Goal: Register for event/course

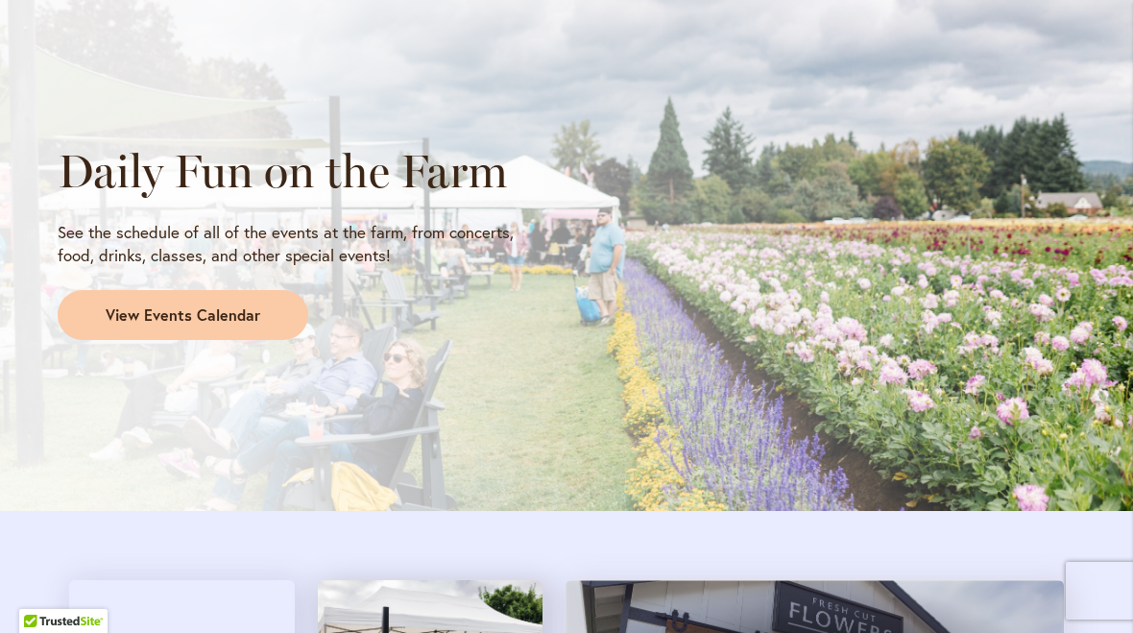
scroll to position [1630, 0]
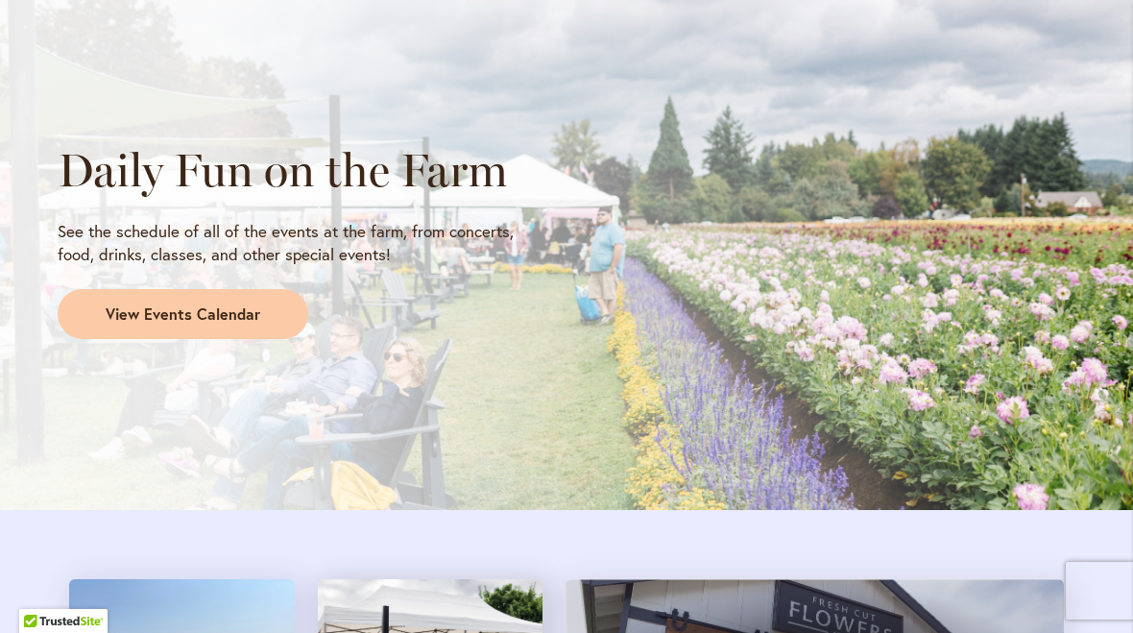
click at [190, 310] on span "View Events Calendar" at bounding box center [183, 314] width 155 height 22
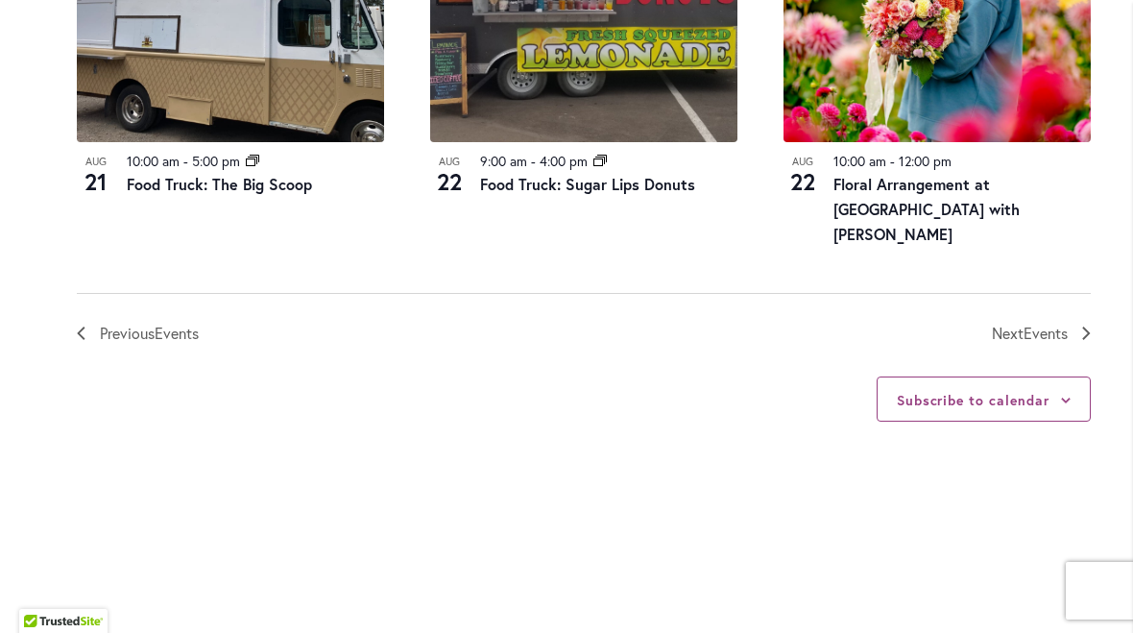
scroll to position [2360, 0]
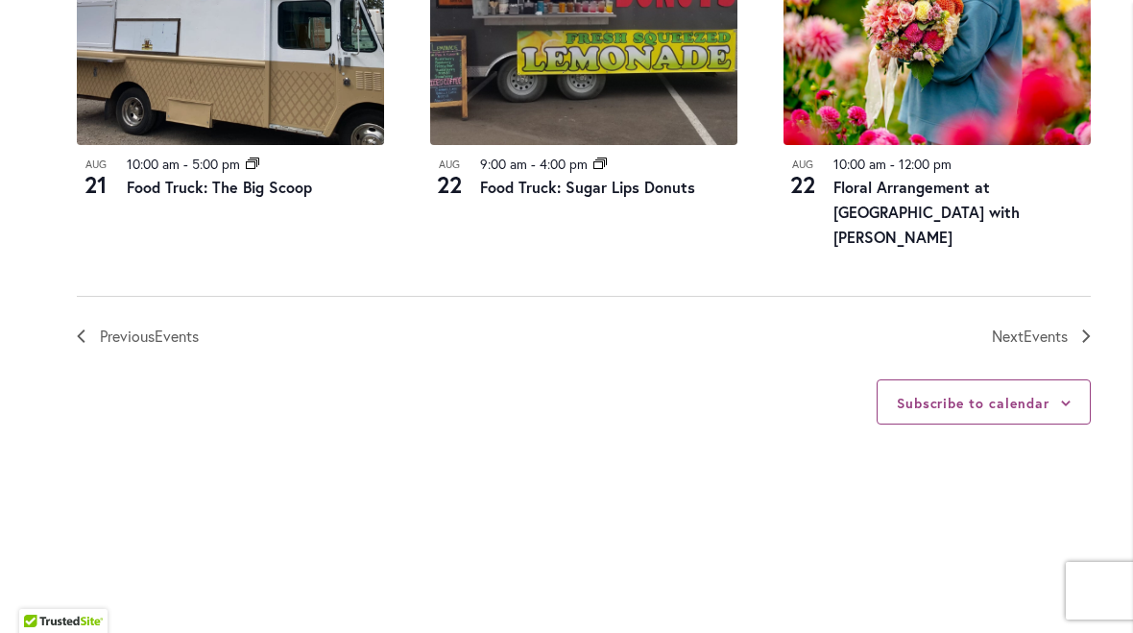
click at [1034, 326] on span "Events" at bounding box center [1046, 336] width 44 height 20
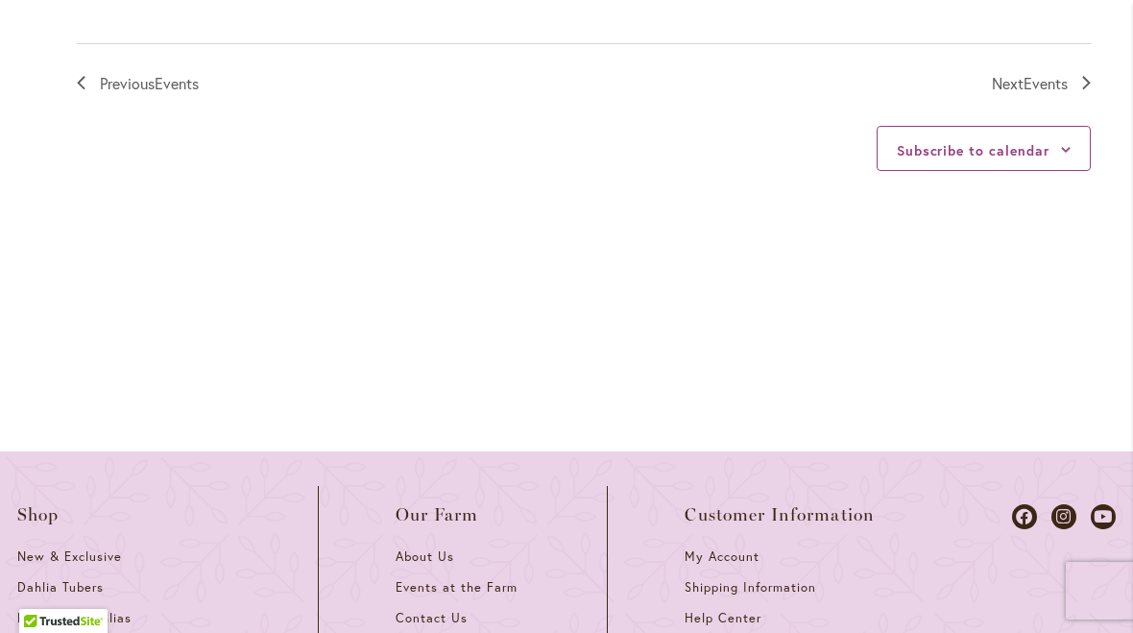
click at [1048, 76] on span "Events" at bounding box center [1046, 83] width 44 height 20
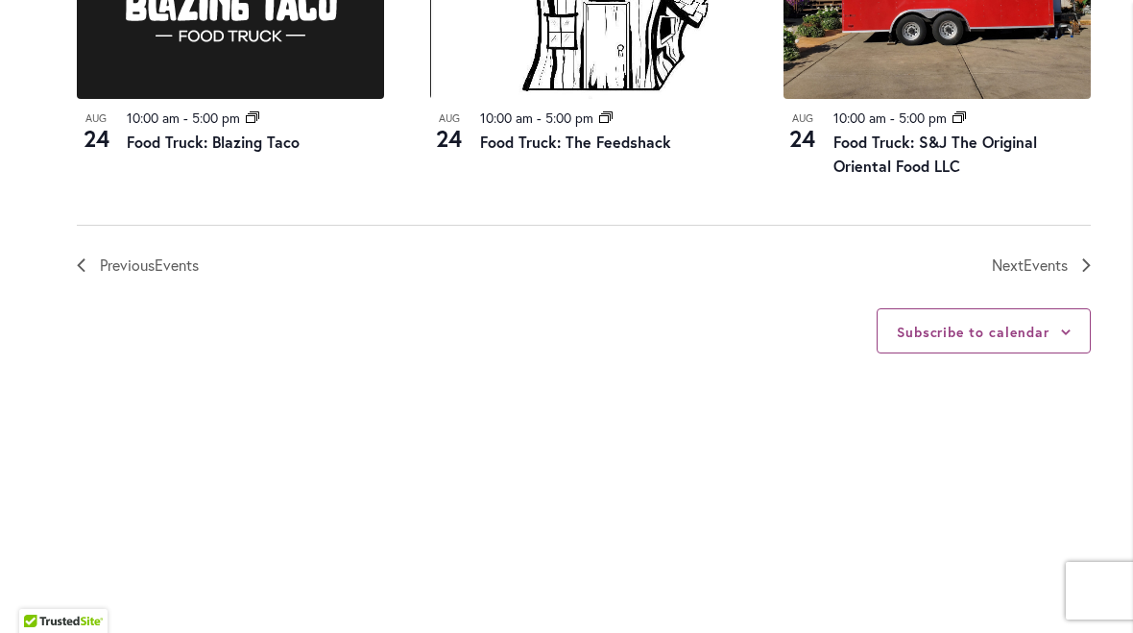
scroll to position [2409, 0]
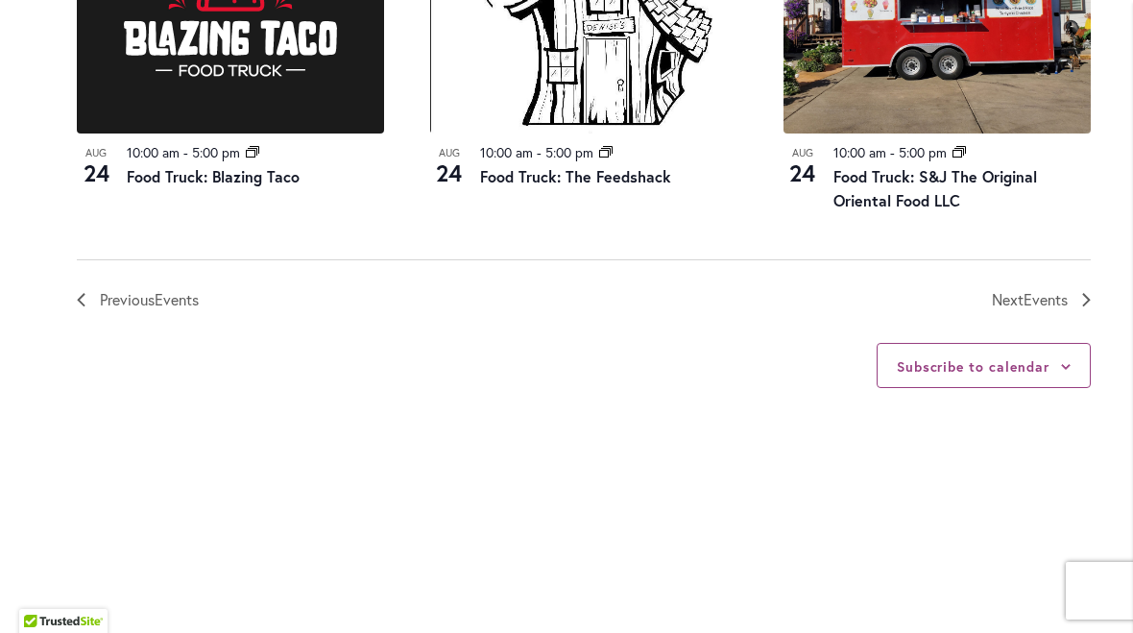
click at [1068, 287] on link "Next Events" at bounding box center [1041, 299] width 99 height 25
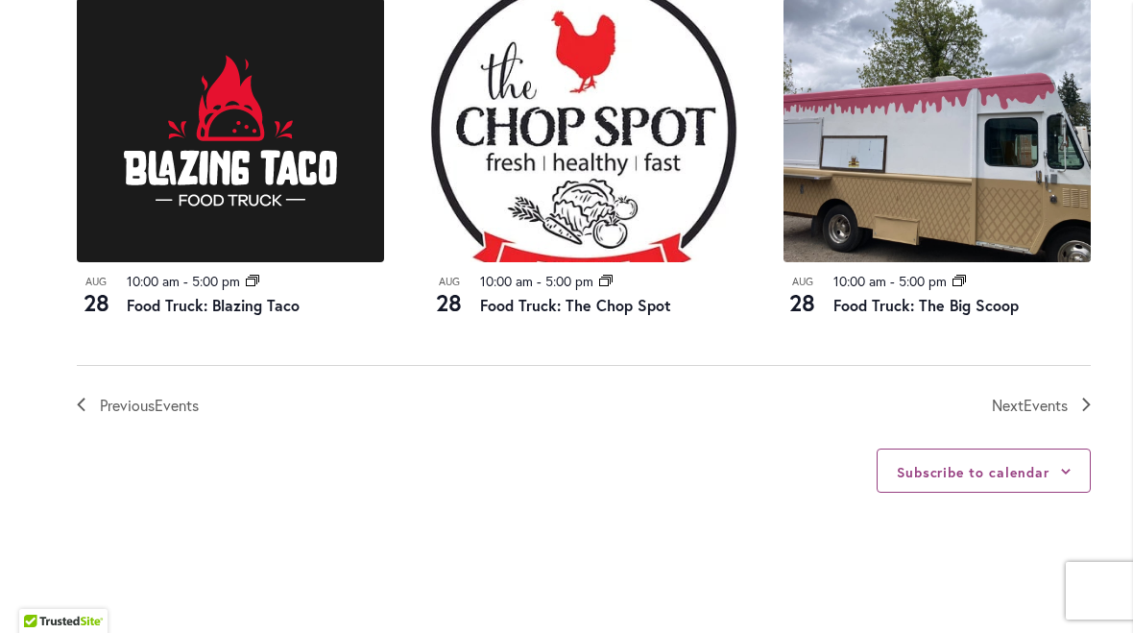
scroll to position [2103, 0]
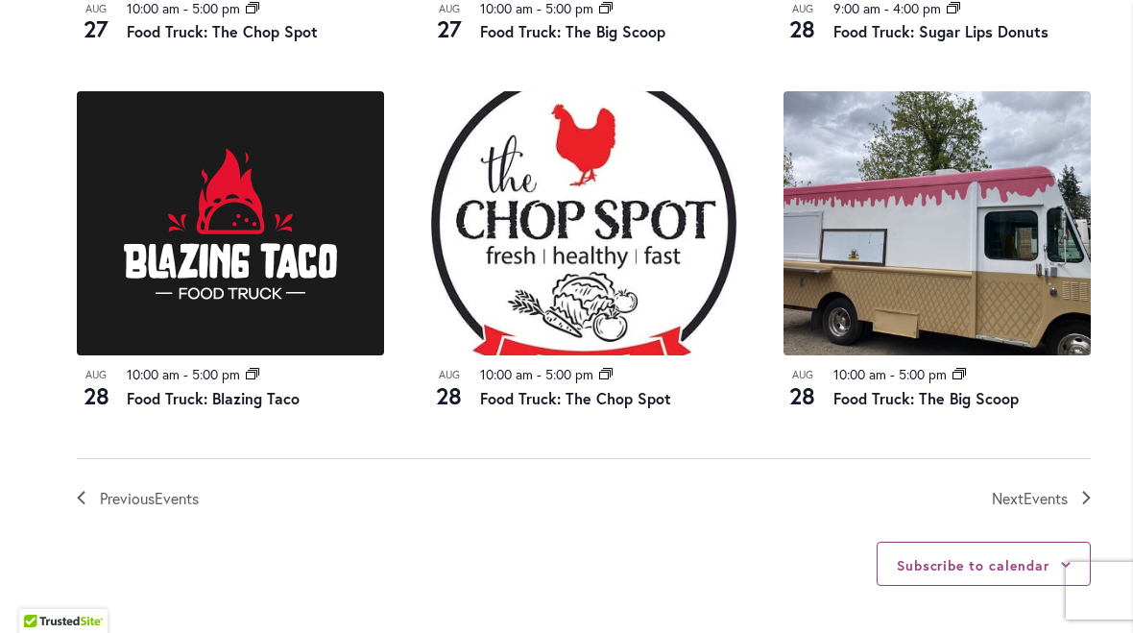
click at [1065, 488] on span "Events" at bounding box center [1046, 498] width 44 height 20
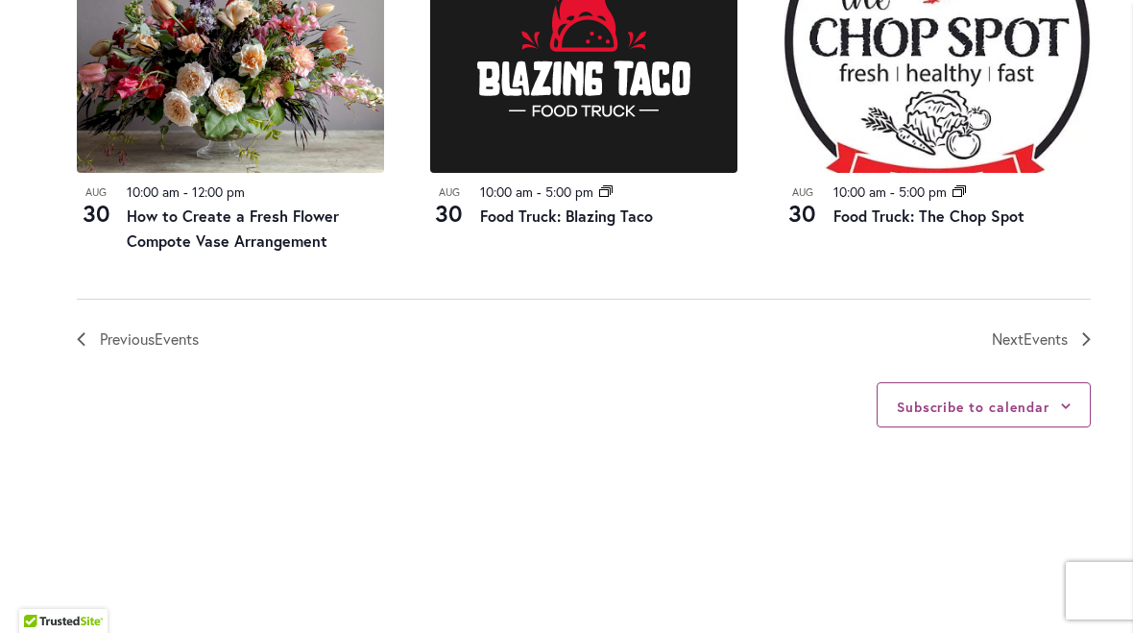
scroll to position [2359, 0]
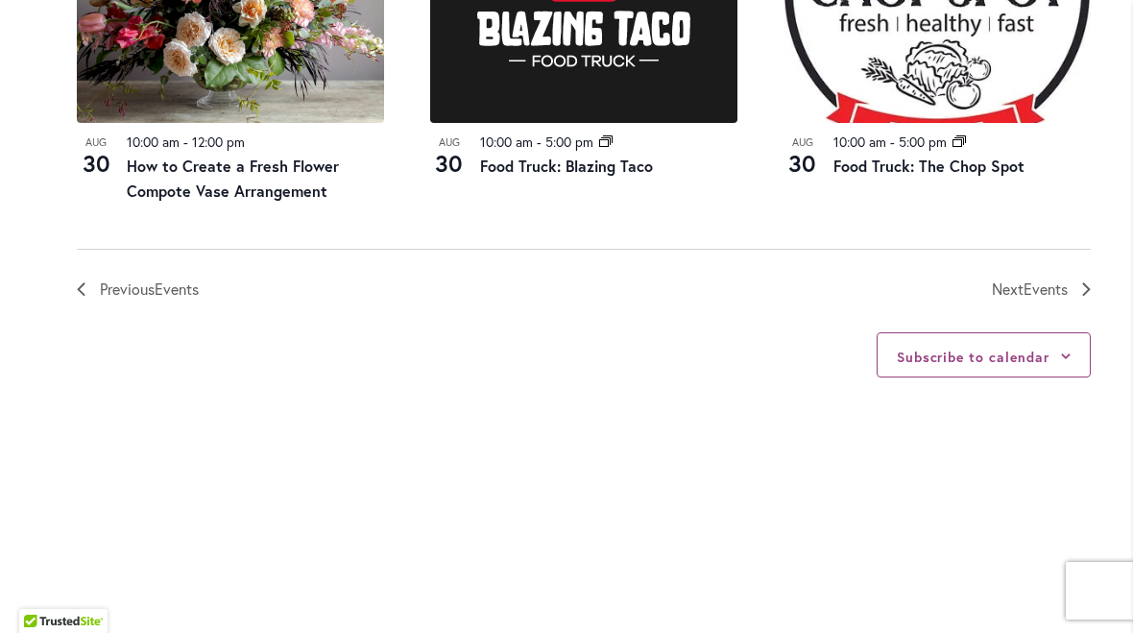
click at [1083, 282] on icon "Next Events" at bounding box center [1086, 288] width 9 height 13
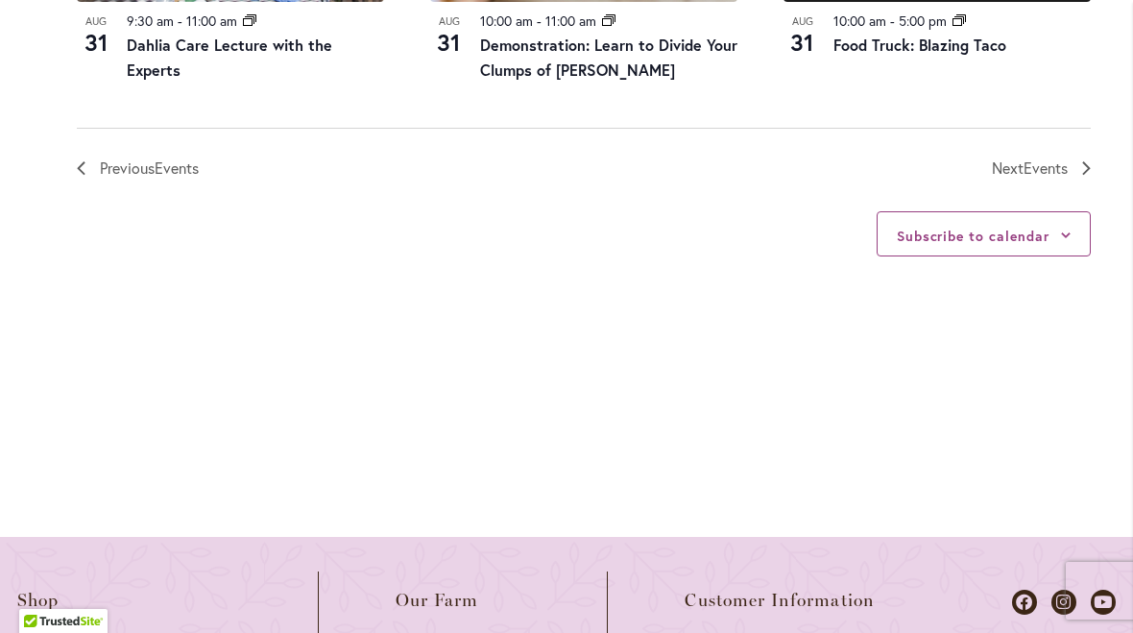
scroll to position [2447, 0]
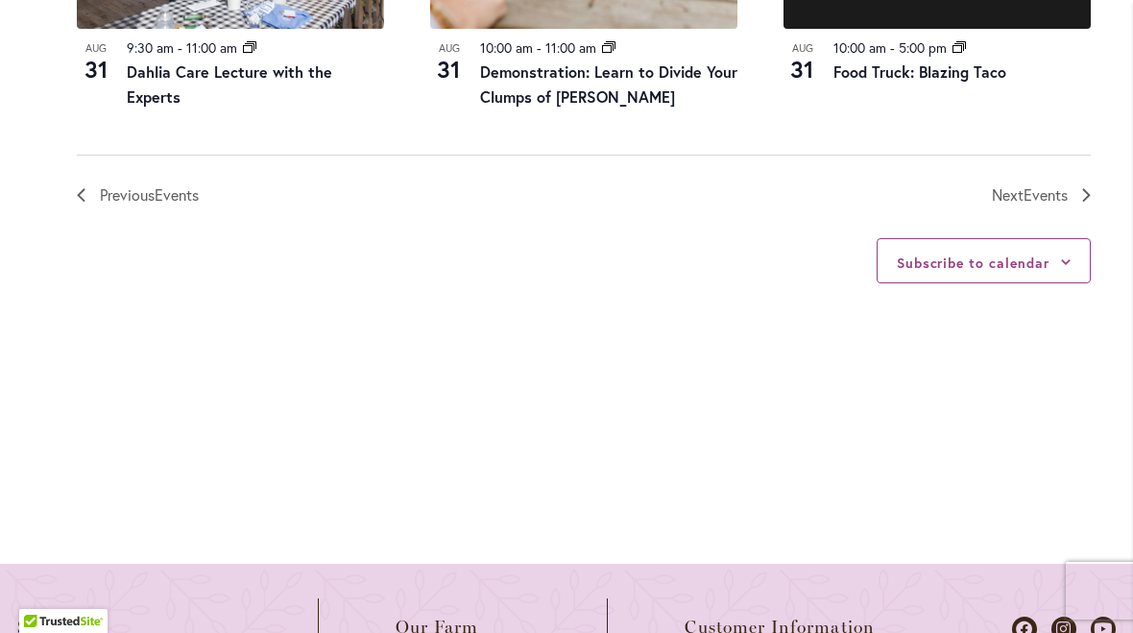
click at [1047, 185] on span "Events" at bounding box center [1046, 194] width 44 height 20
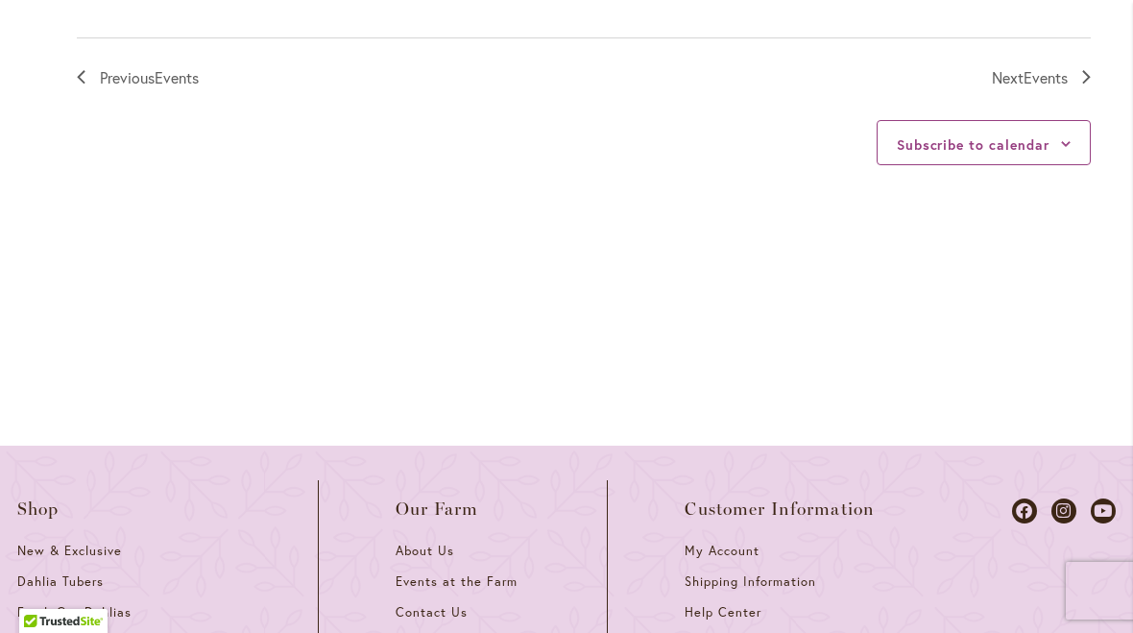
scroll to position [2507, 0]
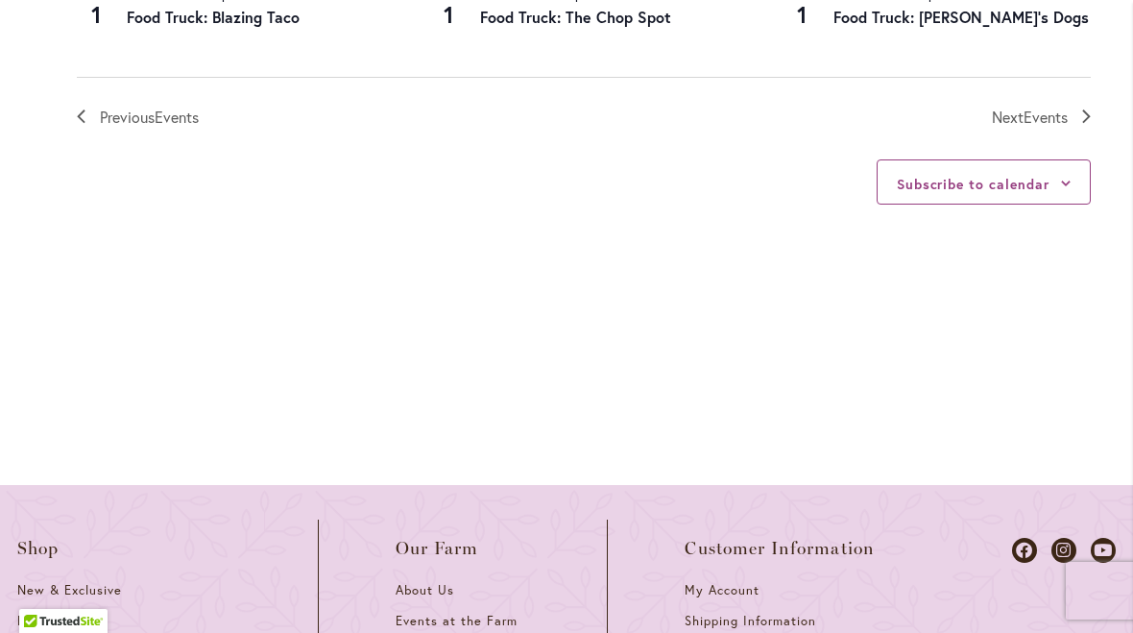
click at [1071, 114] on link "Next Events" at bounding box center [1041, 117] width 99 height 25
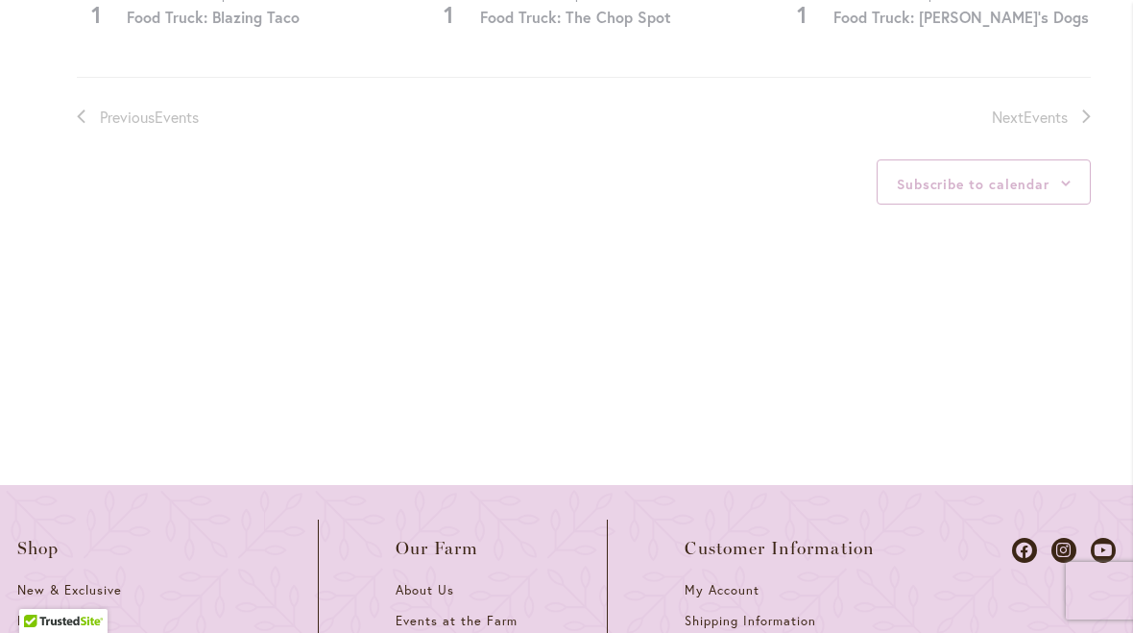
scroll to position [875, 0]
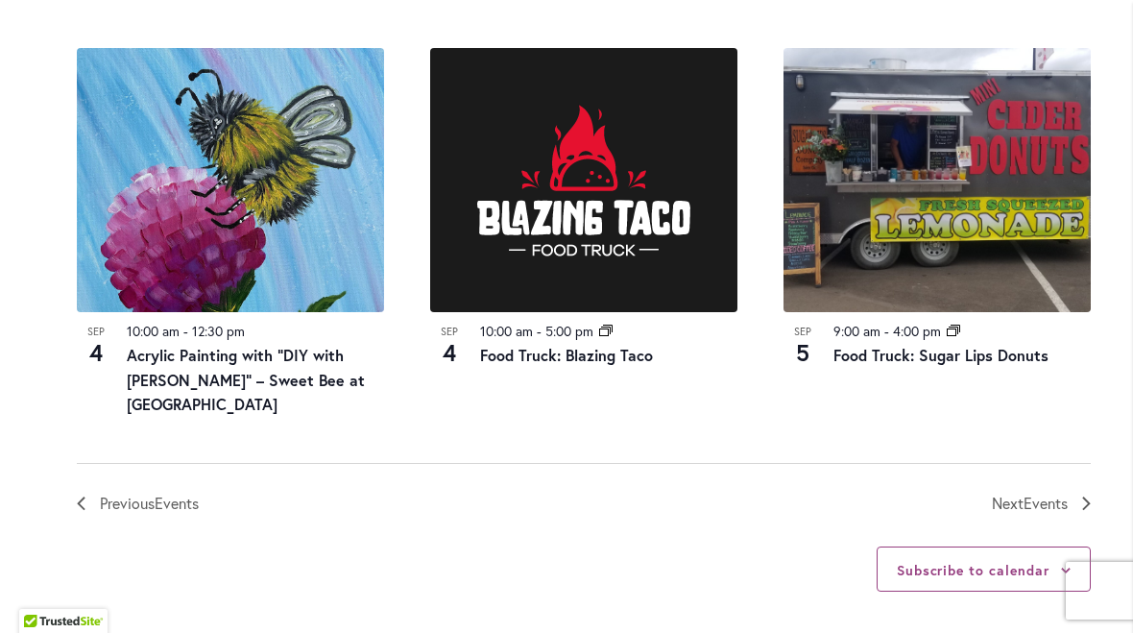
scroll to position [2237, 0]
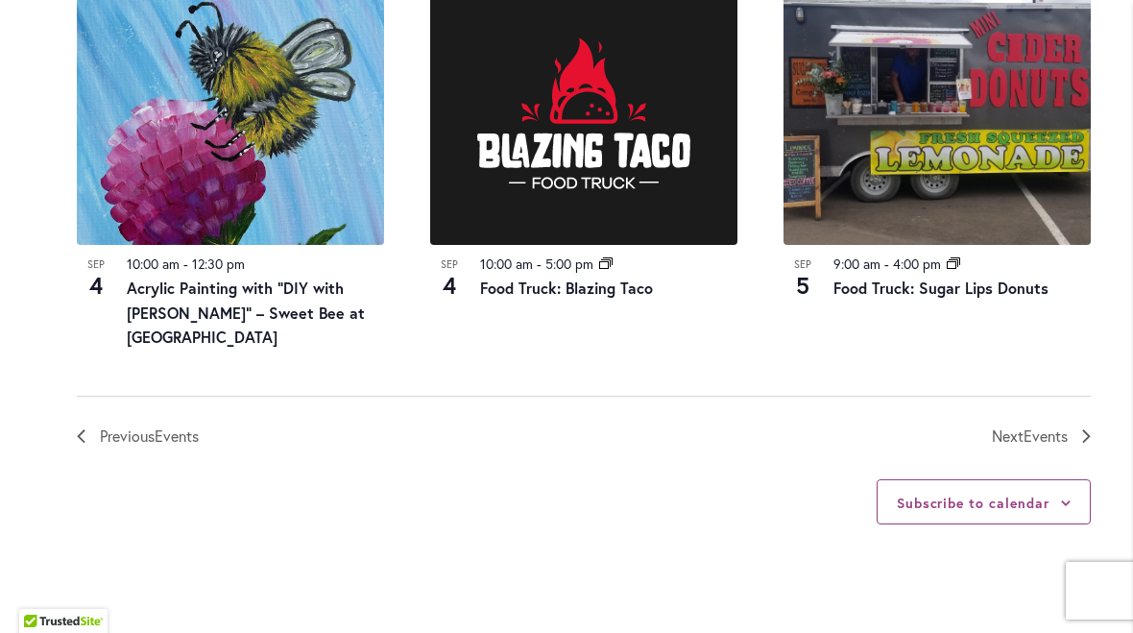
click at [1026, 424] on span "Next Events" at bounding box center [1030, 436] width 76 height 25
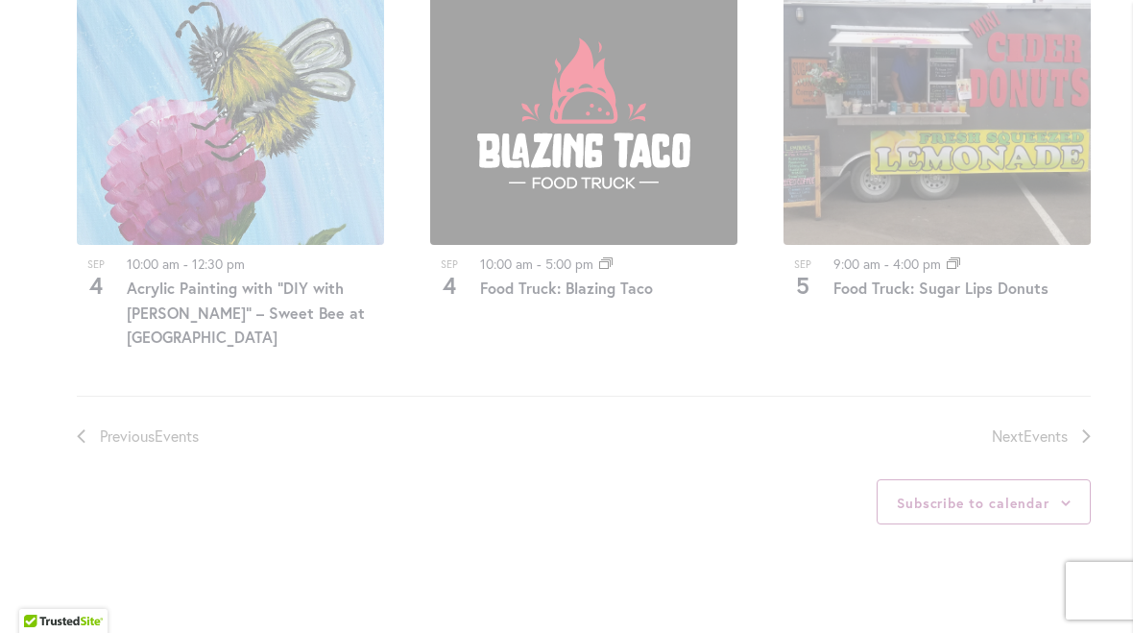
scroll to position [875, 0]
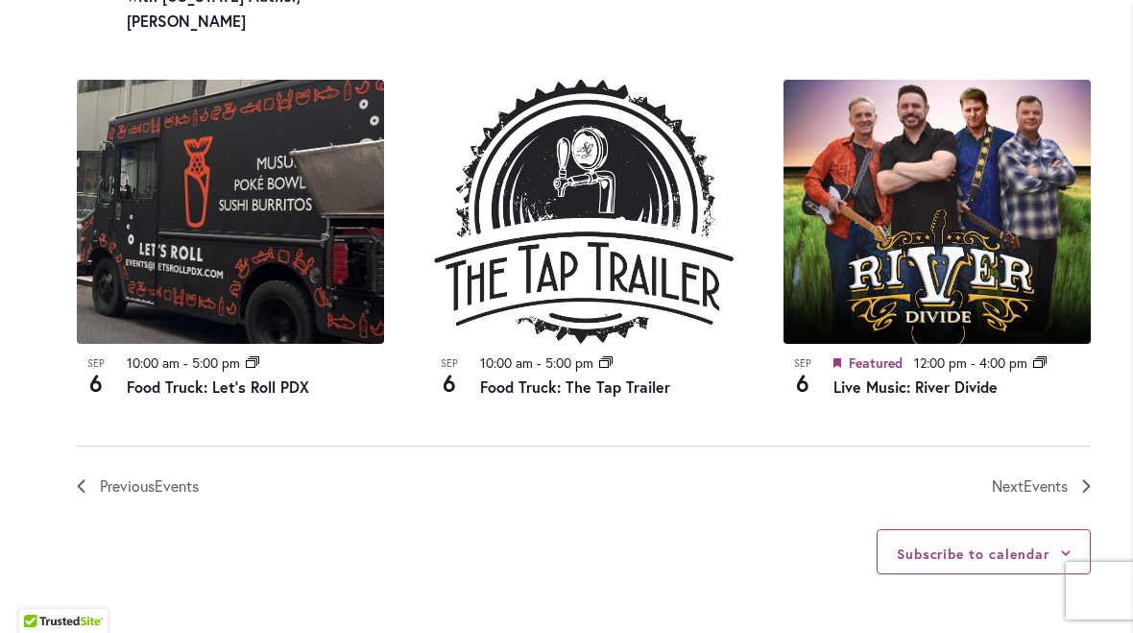
click at [1065, 475] on span "Events" at bounding box center [1046, 485] width 44 height 20
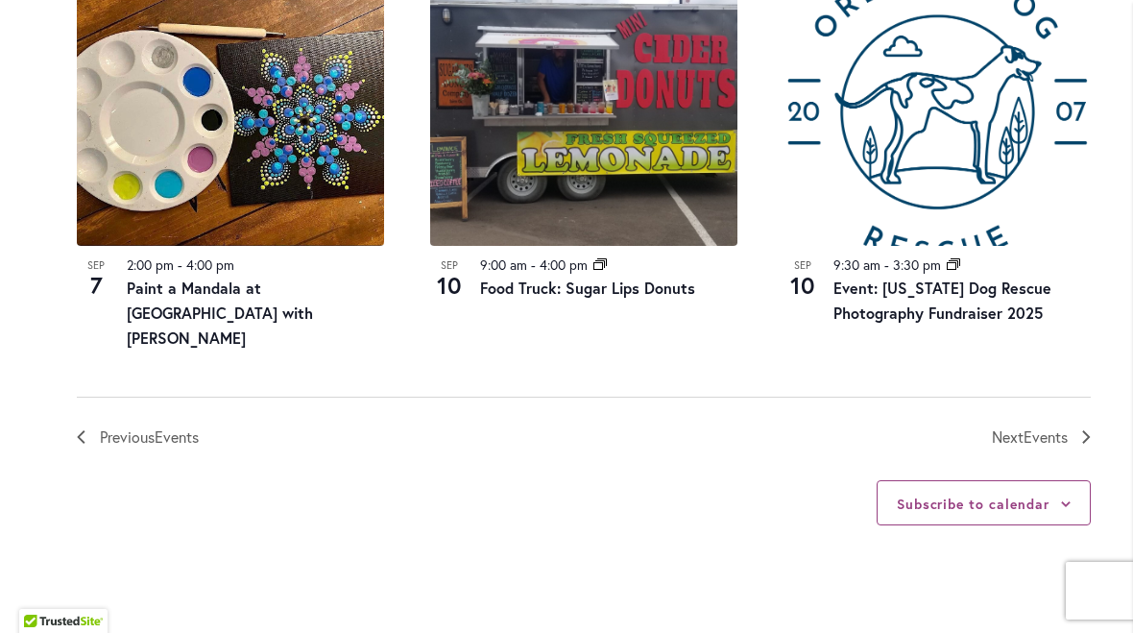
scroll to position [2288, 0]
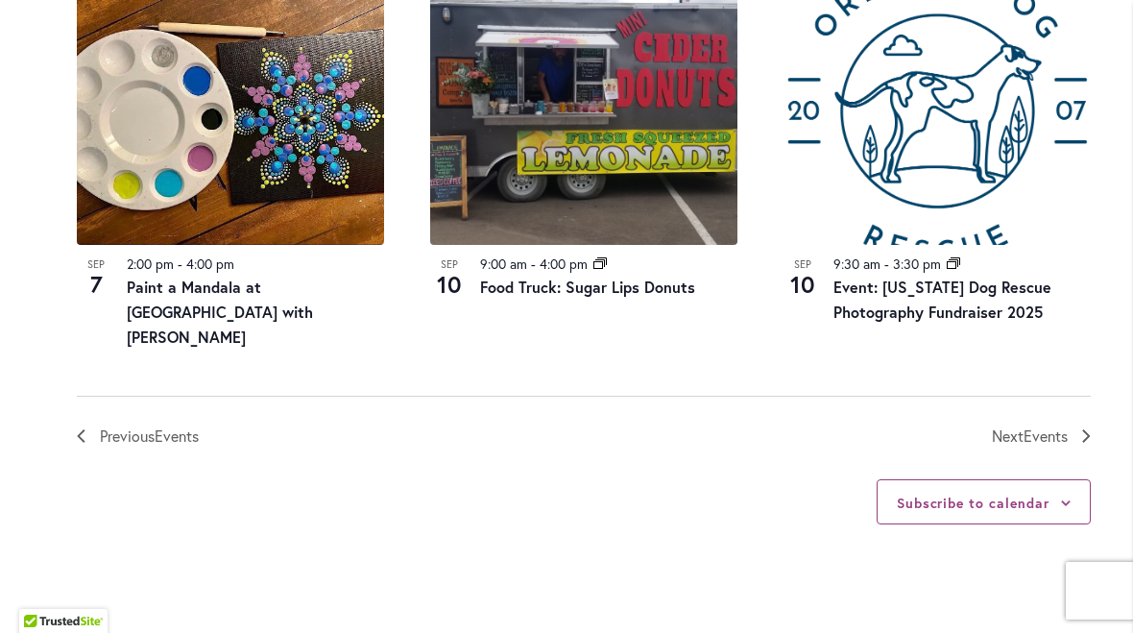
click at [1062, 425] on span "Events" at bounding box center [1046, 435] width 44 height 20
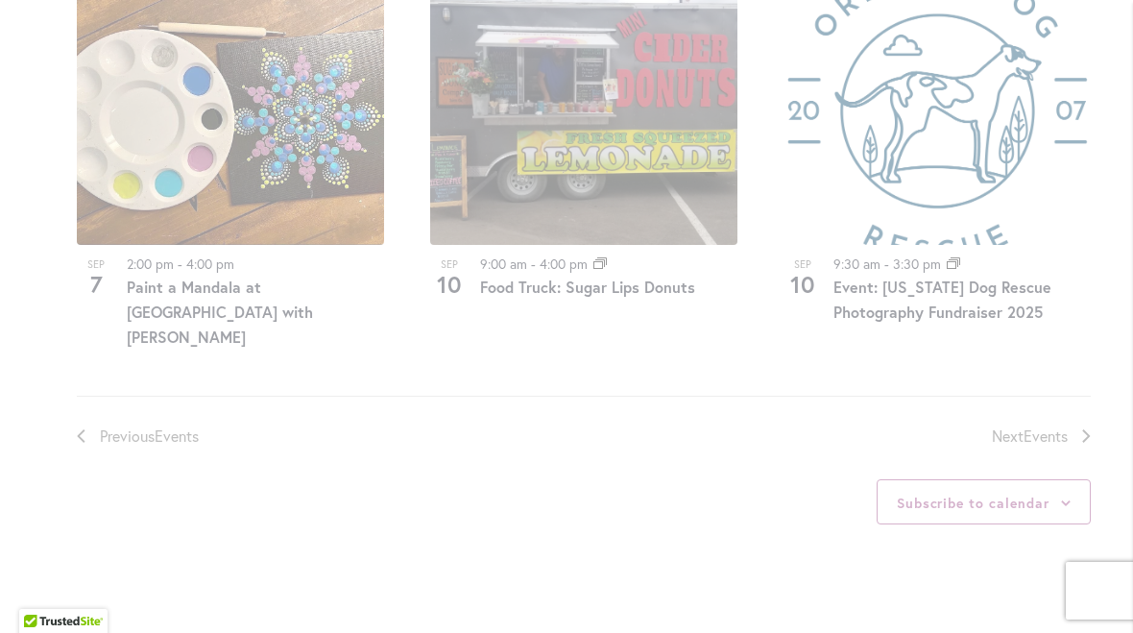
scroll to position [875, 0]
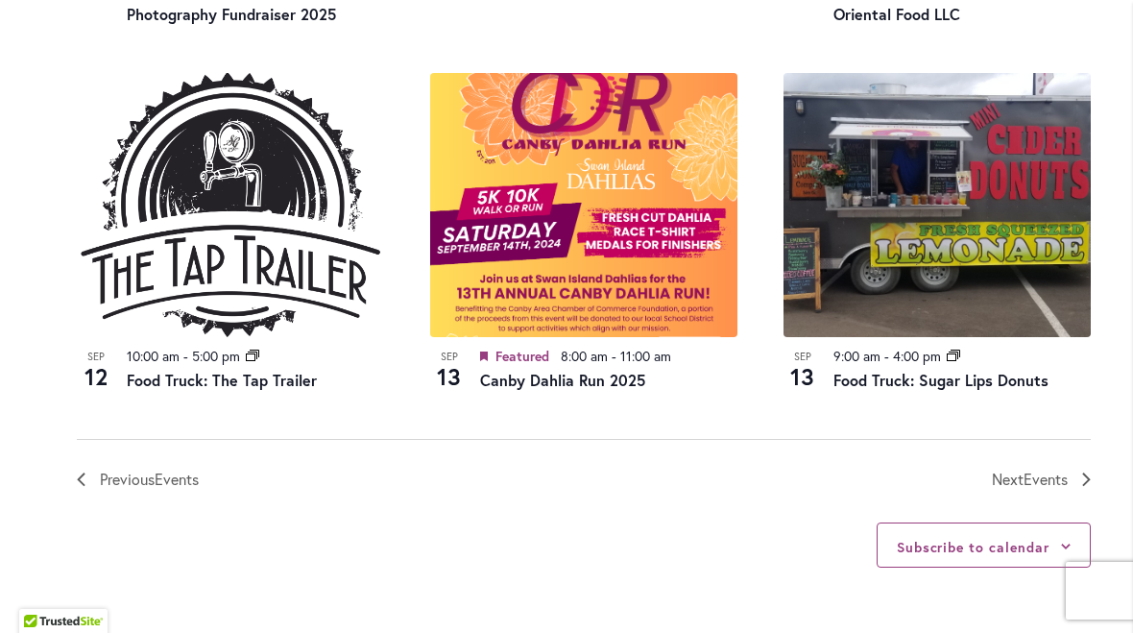
click at [1058, 469] on span "Events" at bounding box center [1046, 479] width 44 height 20
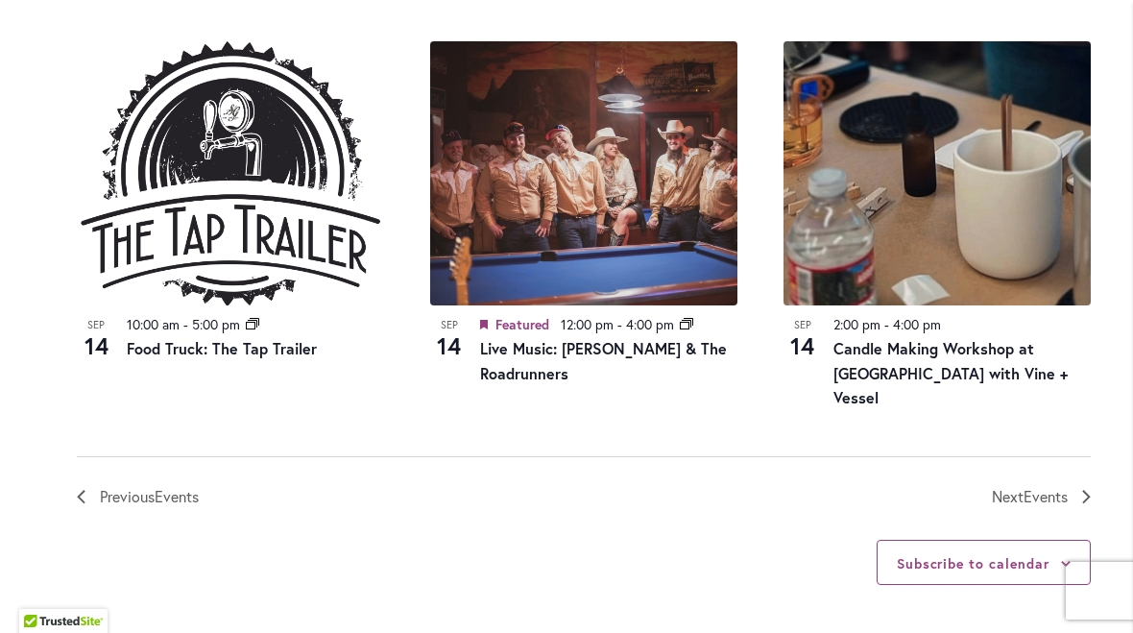
scroll to position [2182, 0]
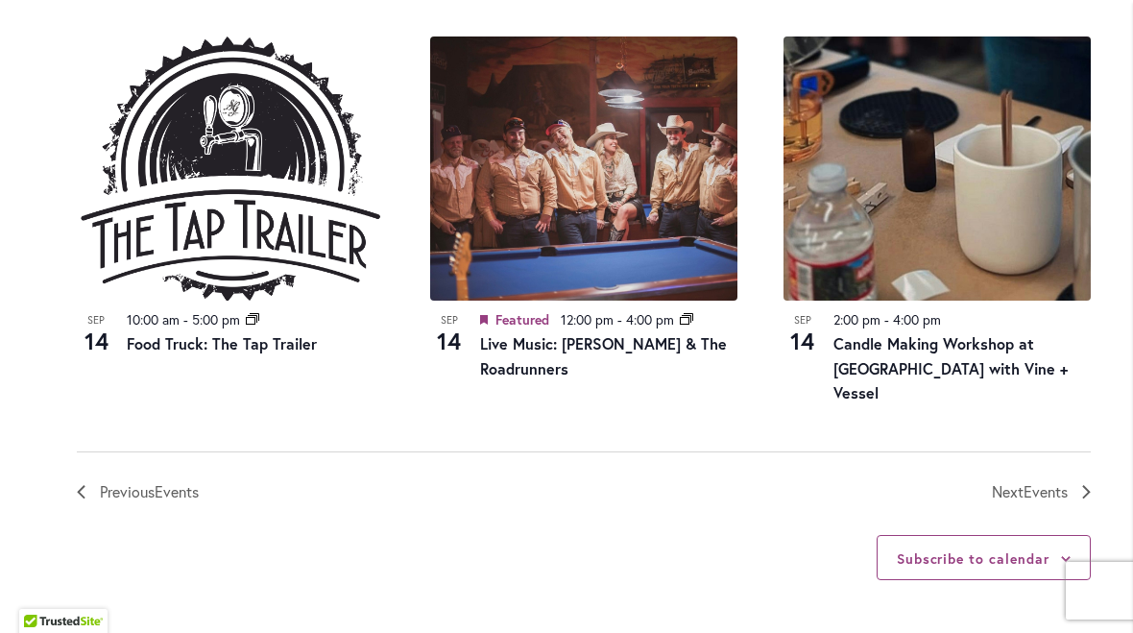
click at [1088, 485] on icon "Next Events" at bounding box center [1086, 491] width 9 height 13
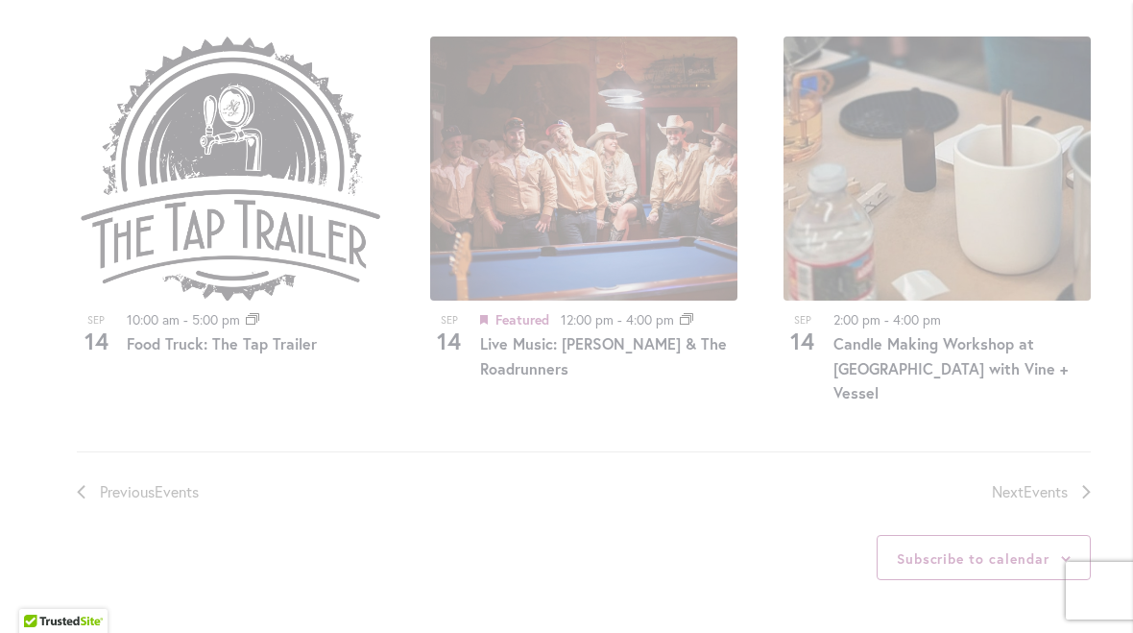
scroll to position [875, 0]
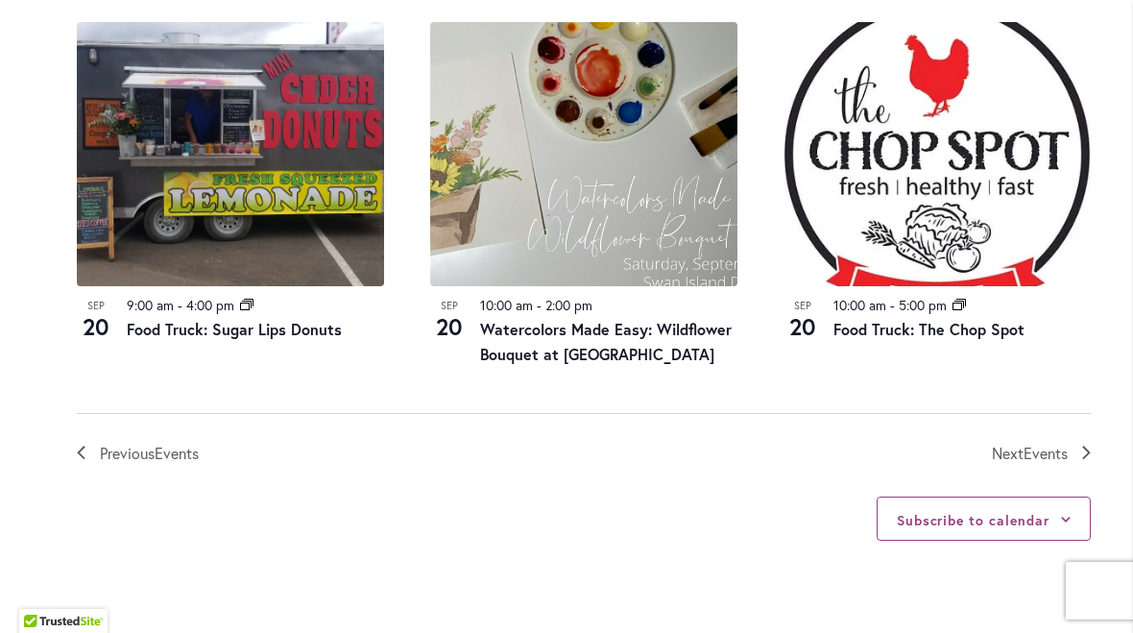
click at [1052, 443] on span "Events" at bounding box center [1046, 453] width 44 height 20
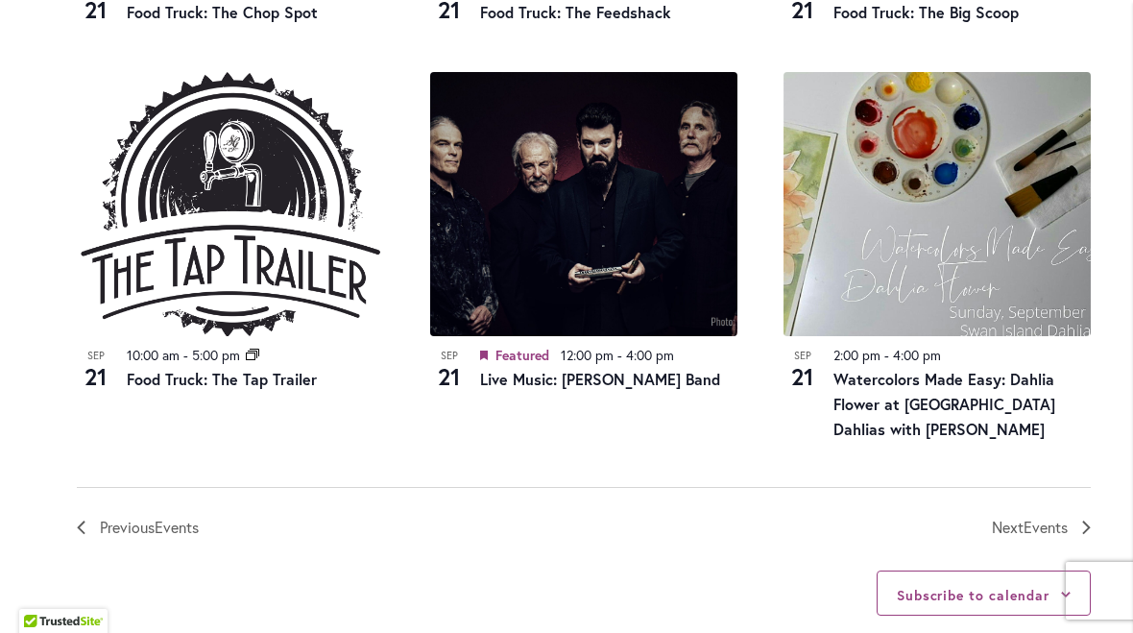
click at [1030, 517] on span "Events" at bounding box center [1046, 527] width 44 height 20
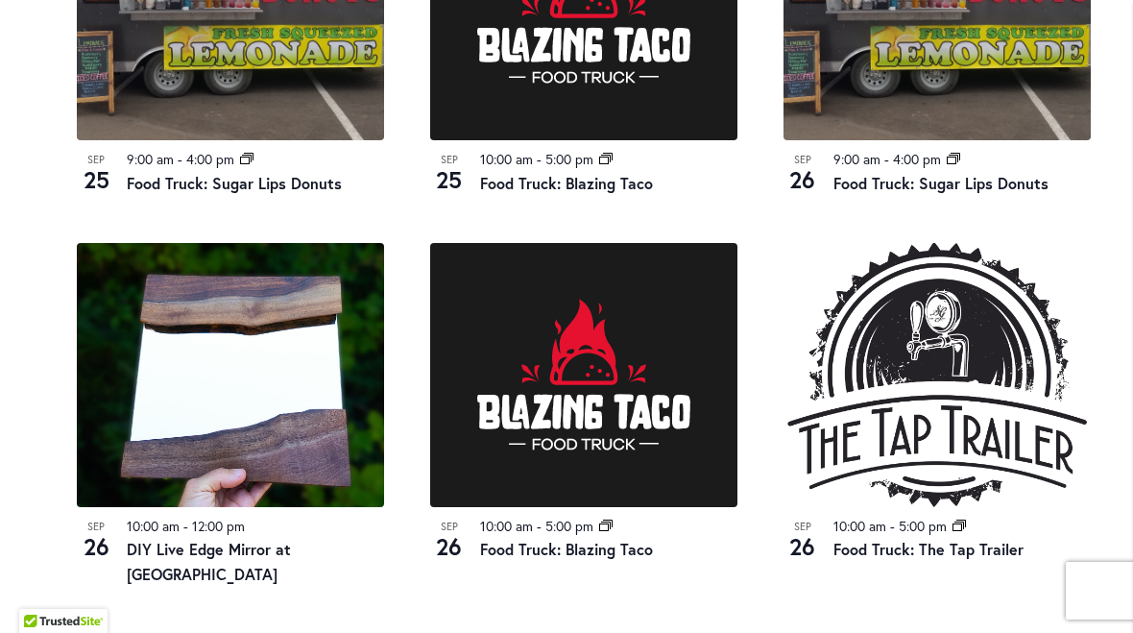
scroll to position [1587, 0]
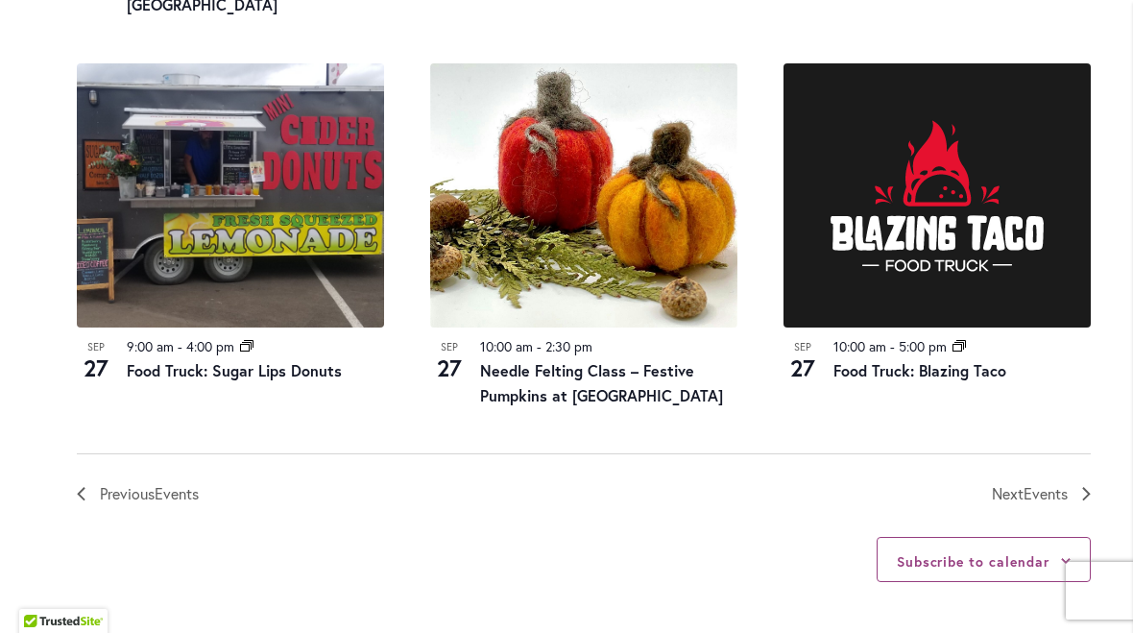
click at [1055, 483] on span "Events" at bounding box center [1046, 493] width 44 height 20
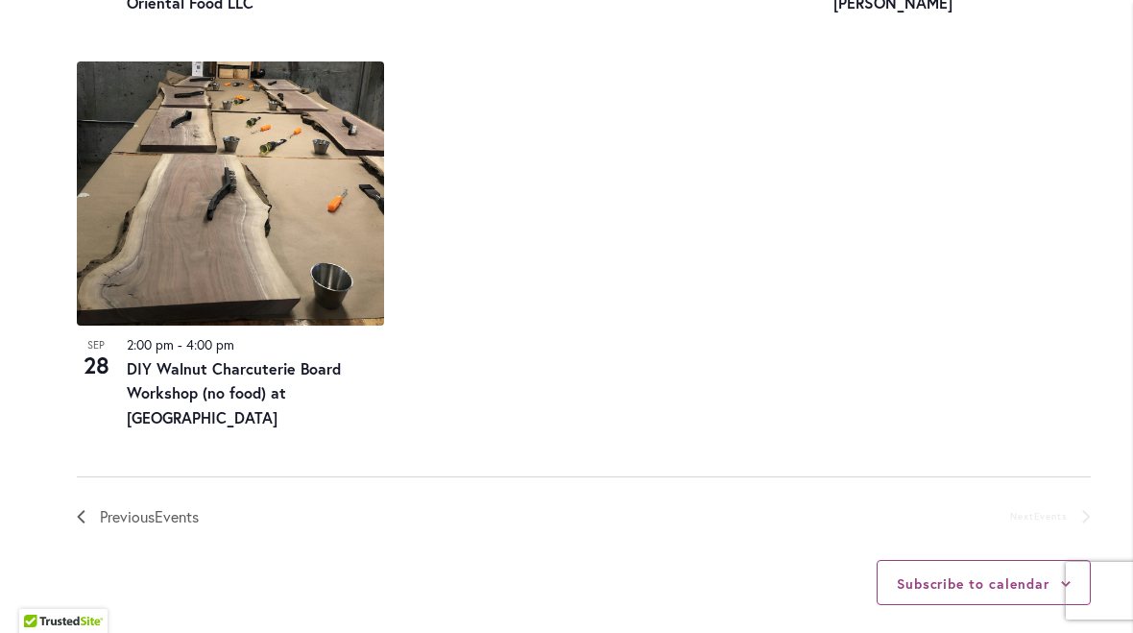
scroll to position [2182, 0]
click at [197, 228] on img at bounding box center [230, 193] width 307 height 264
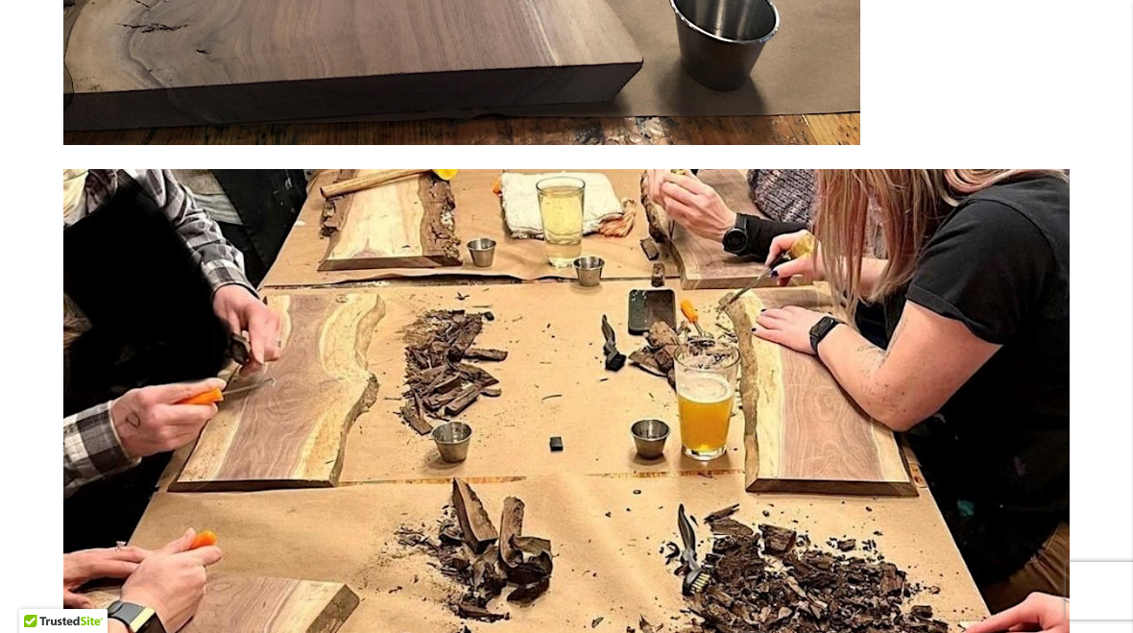
scroll to position [3897, 0]
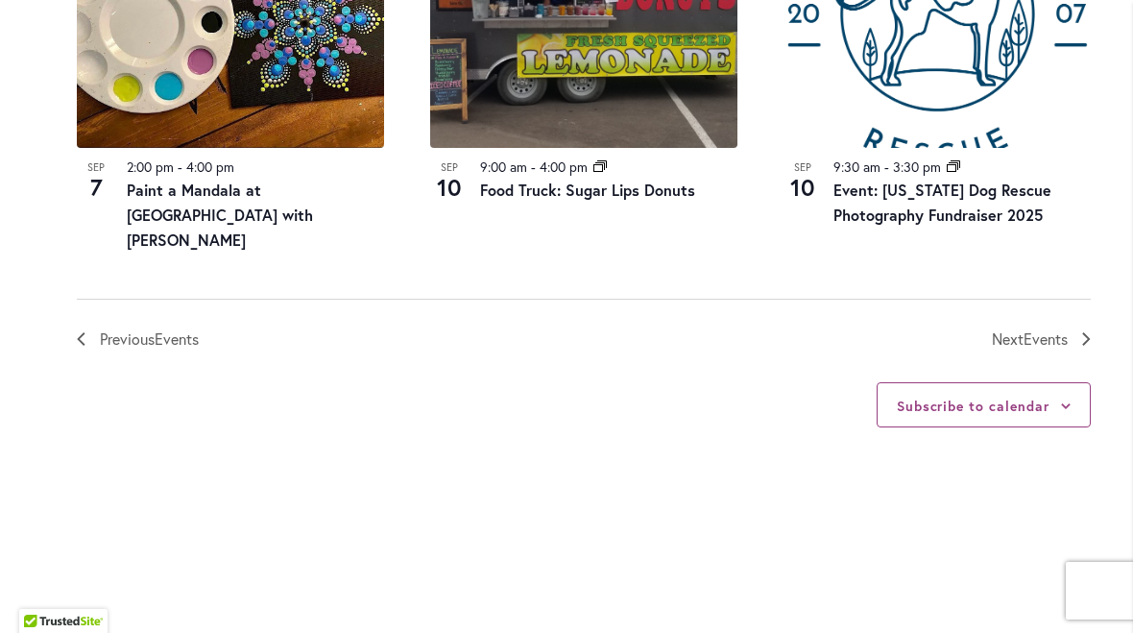
click at [1041, 328] on span "Events" at bounding box center [1046, 338] width 44 height 20
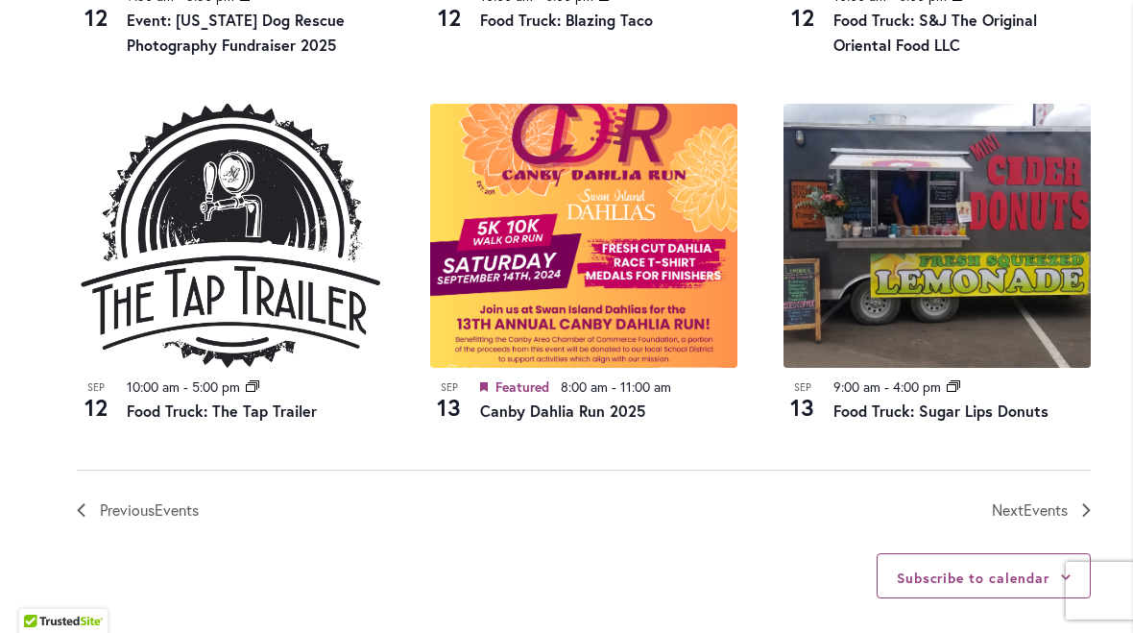
scroll to position [2139, 0]
click at [1044, 499] on span "Events" at bounding box center [1046, 509] width 44 height 20
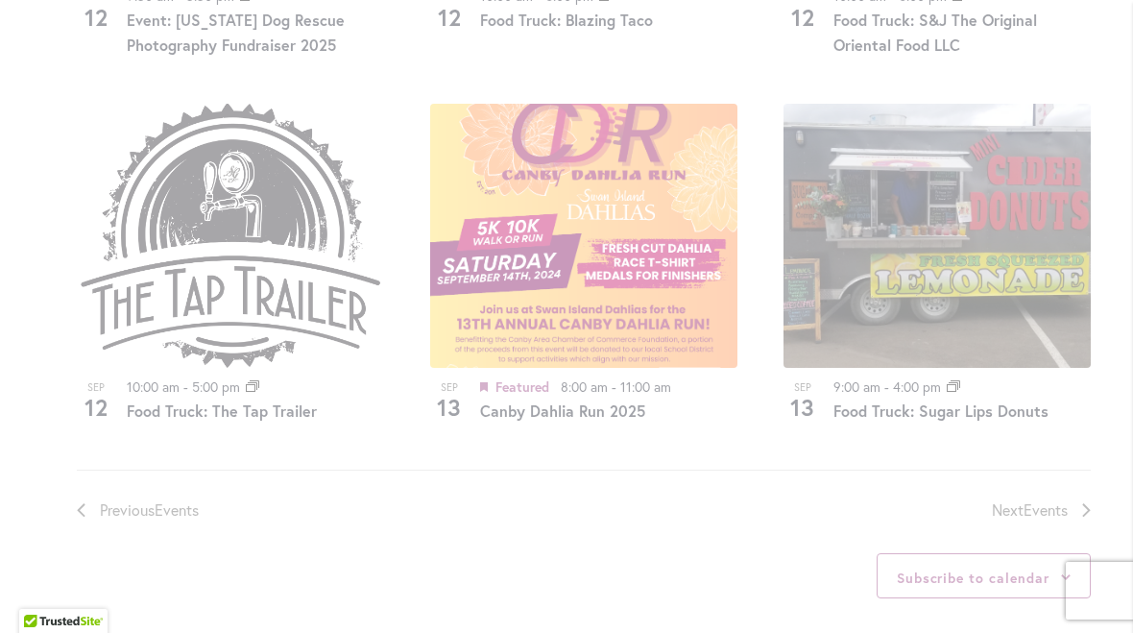
scroll to position [875, 0]
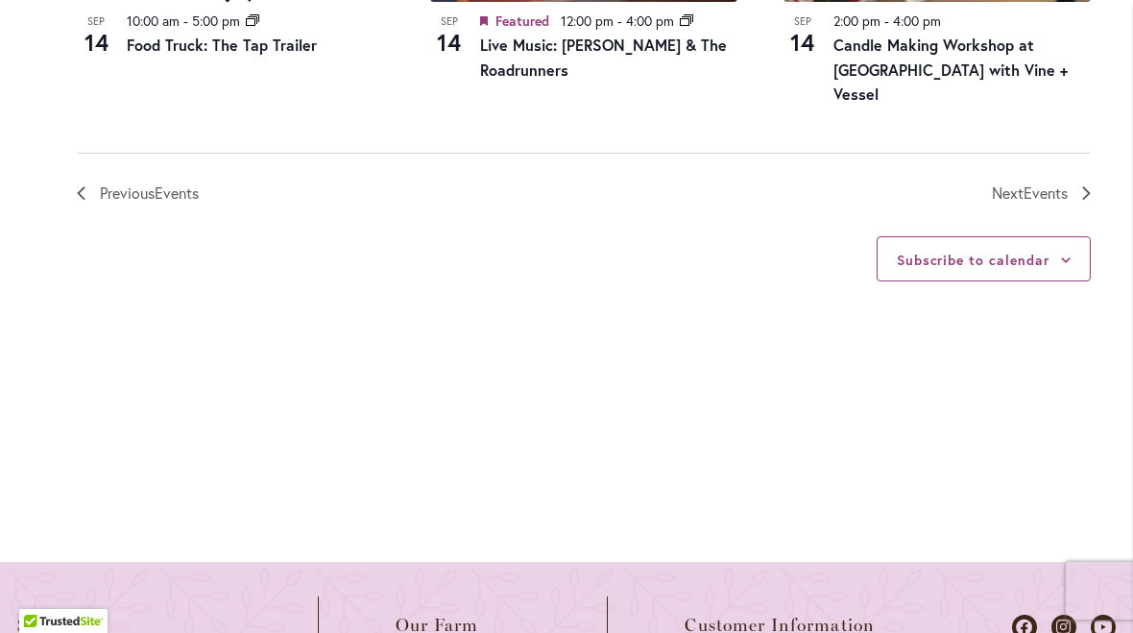
click at [1008, 181] on span "Next Events" at bounding box center [1030, 193] width 76 height 25
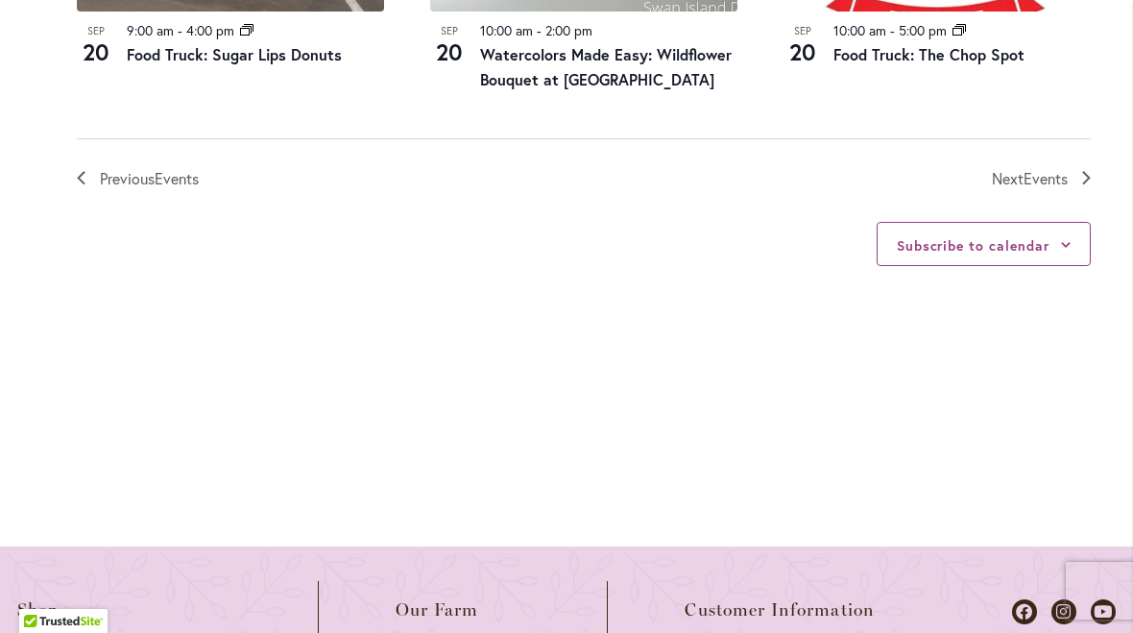
click at [1006, 166] on span "Next Events" at bounding box center [1030, 178] width 76 height 25
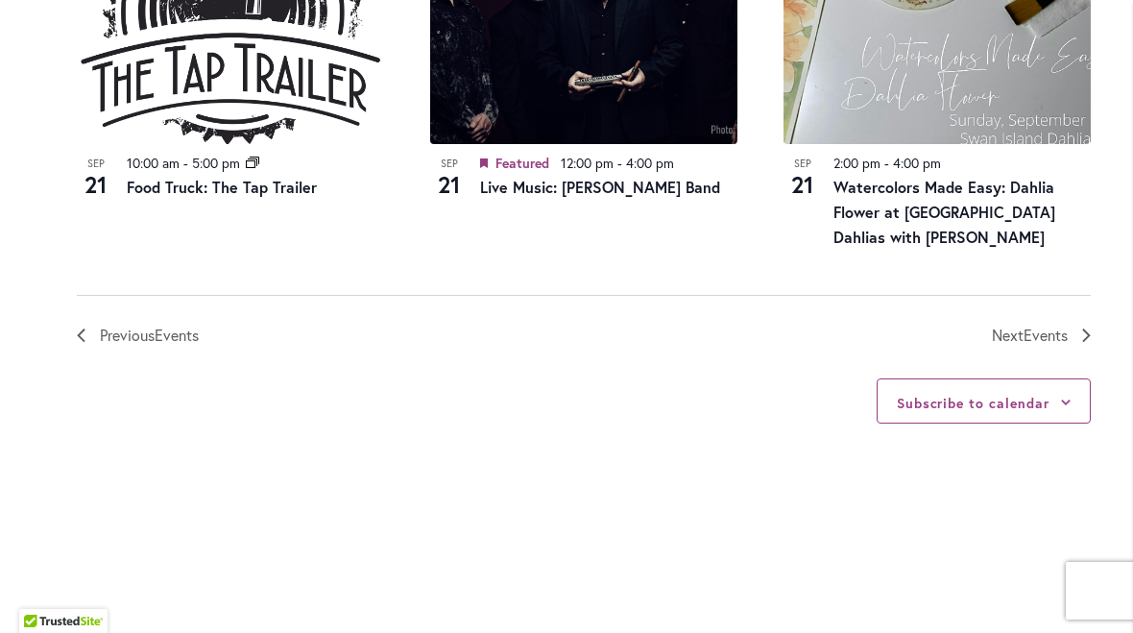
click at [1028, 325] on span "Events" at bounding box center [1046, 335] width 44 height 20
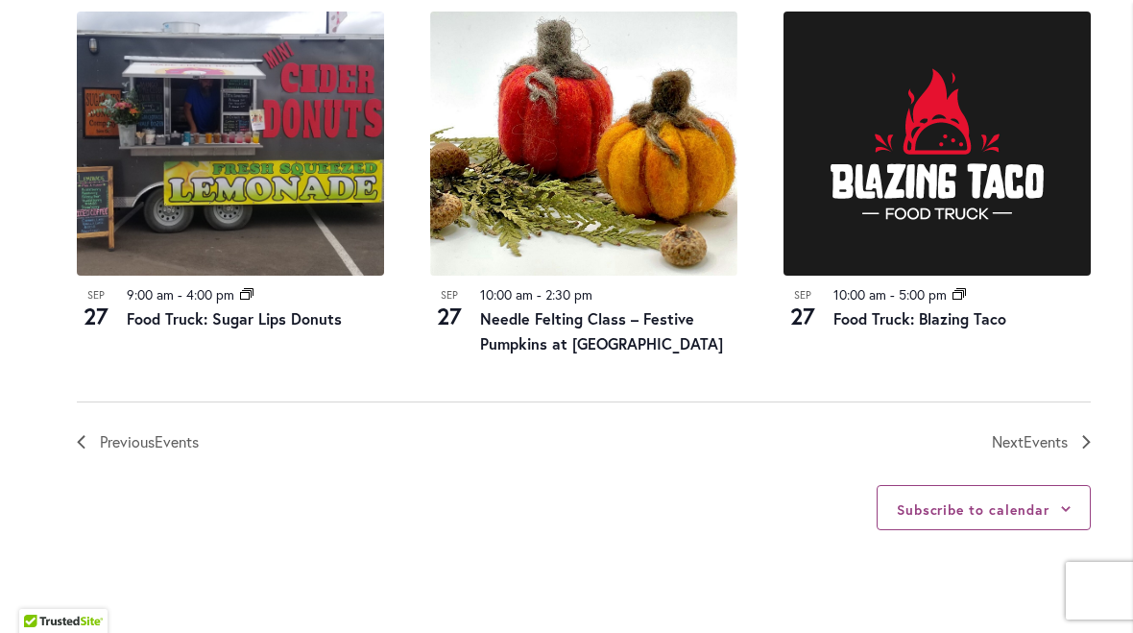
scroll to position [2204, 0]
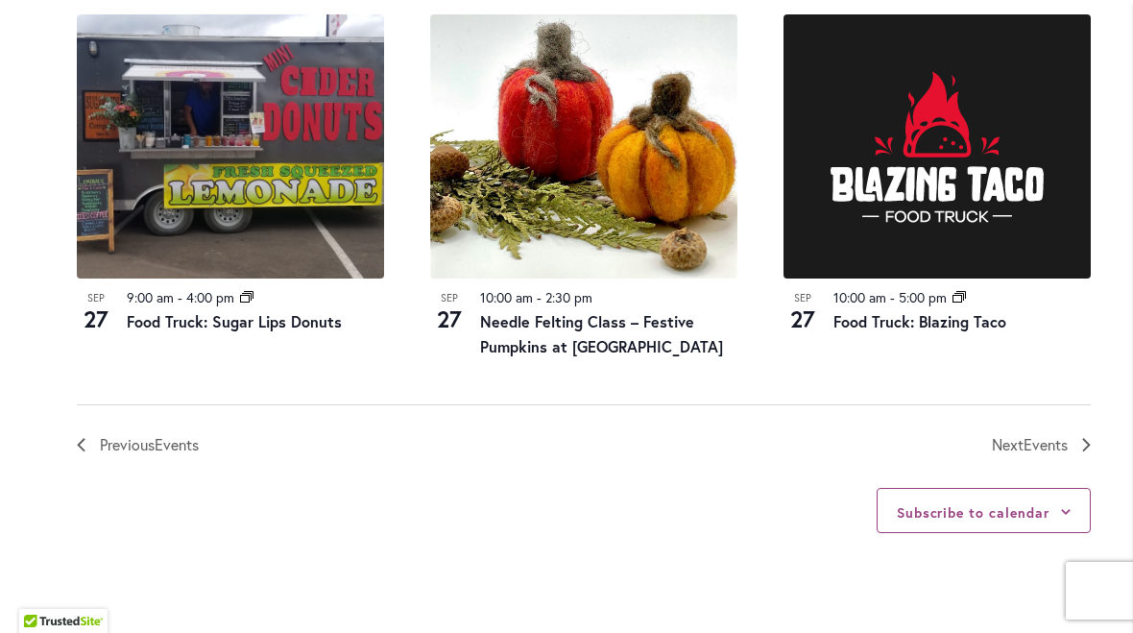
click at [1028, 434] on span "Events" at bounding box center [1046, 444] width 44 height 20
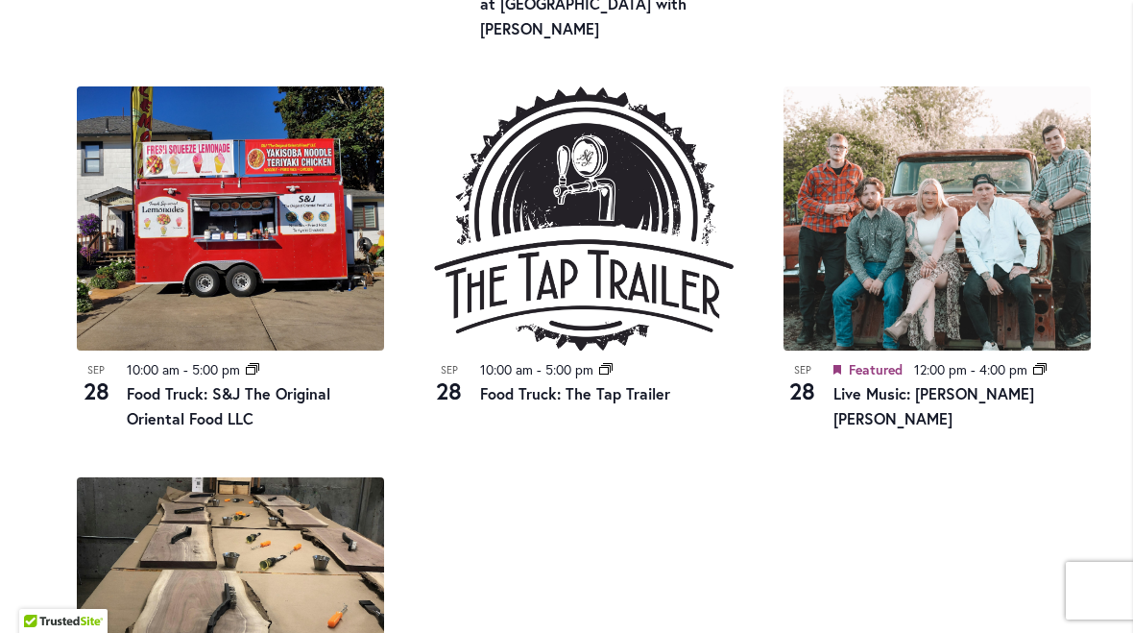
scroll to position [1762, 0]
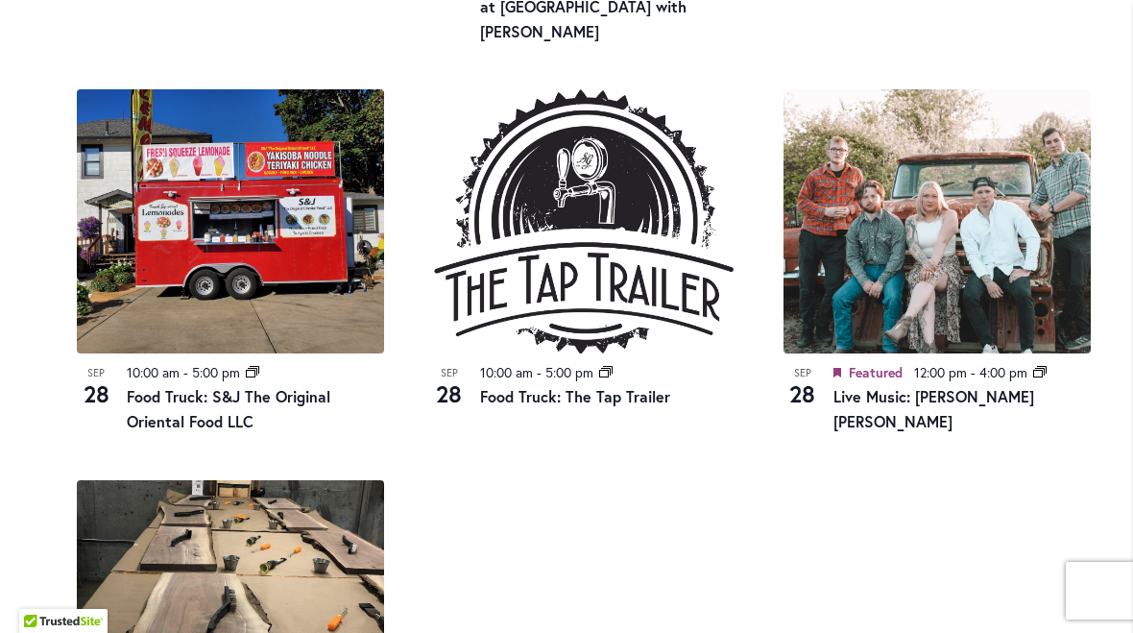
click at [845, 392] on link "Live Music: [PERSON_NAME] [PERSON_NAME]" at bounding box center [934, 408] width 201 height 45
click at [861, 394] on link "Live Music: [PERSON_NAME] [PERSON_NAME]" at bounding box center [934, 408] width 201 height 45
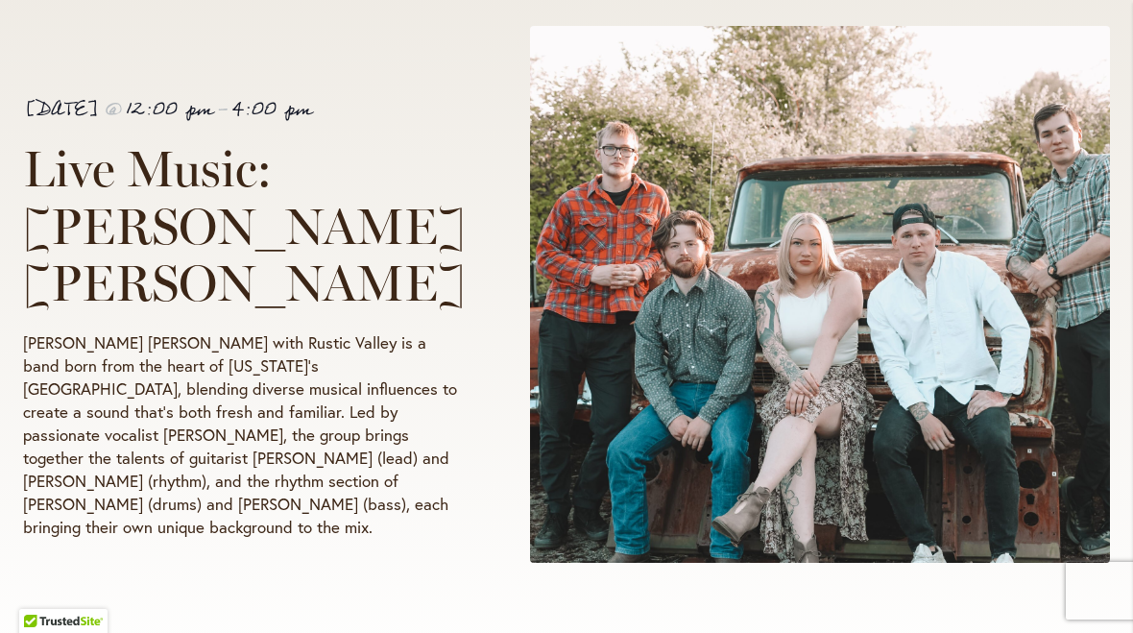
scroll to position [313, 0]
